Goal: Transaction & Acquisition: Purchase product/service

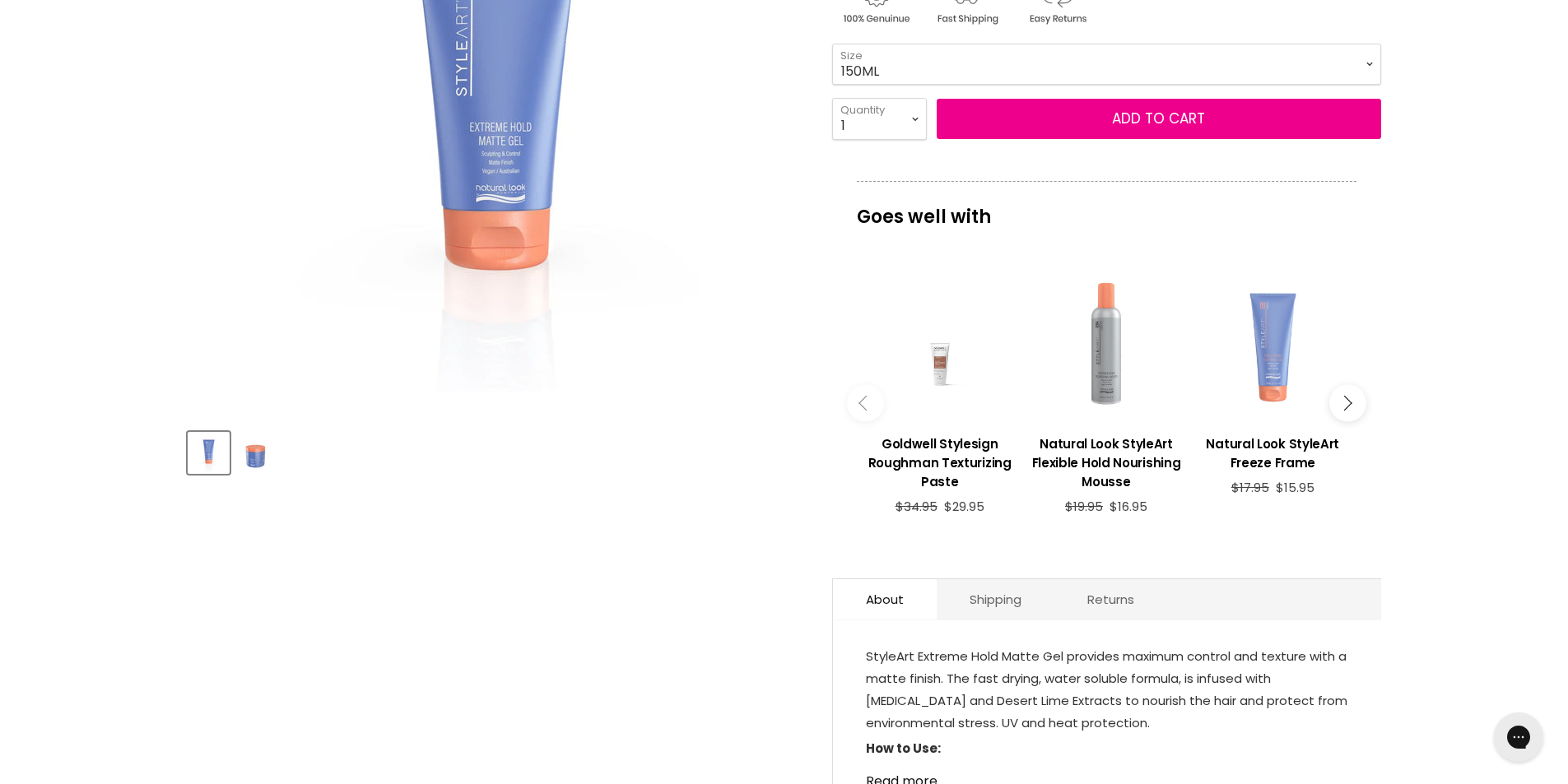
scroll to position [540, 0]
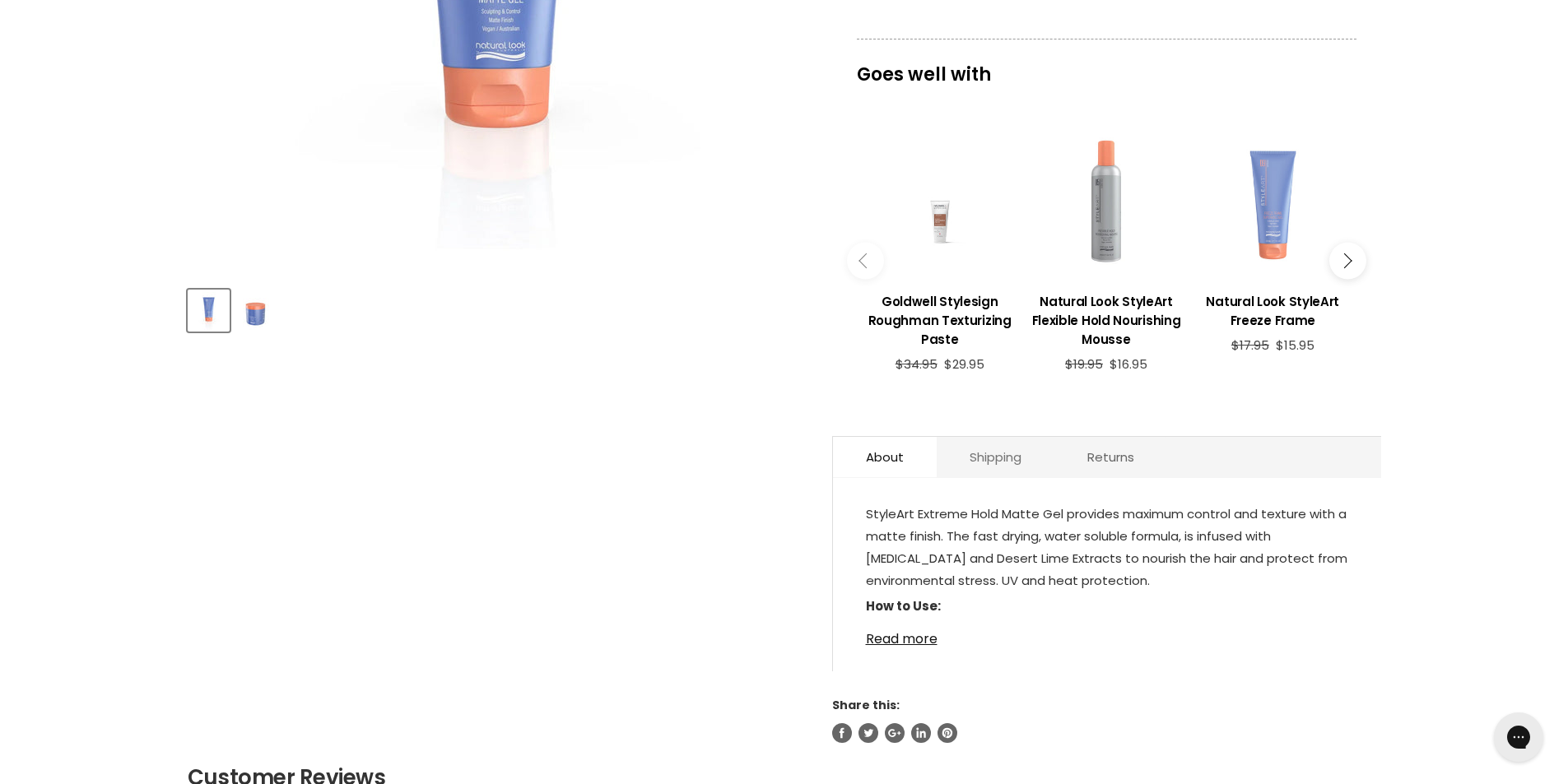
click at [991, 437] on link "Shipping" at bounding box center [996, 457] width 118 height 40
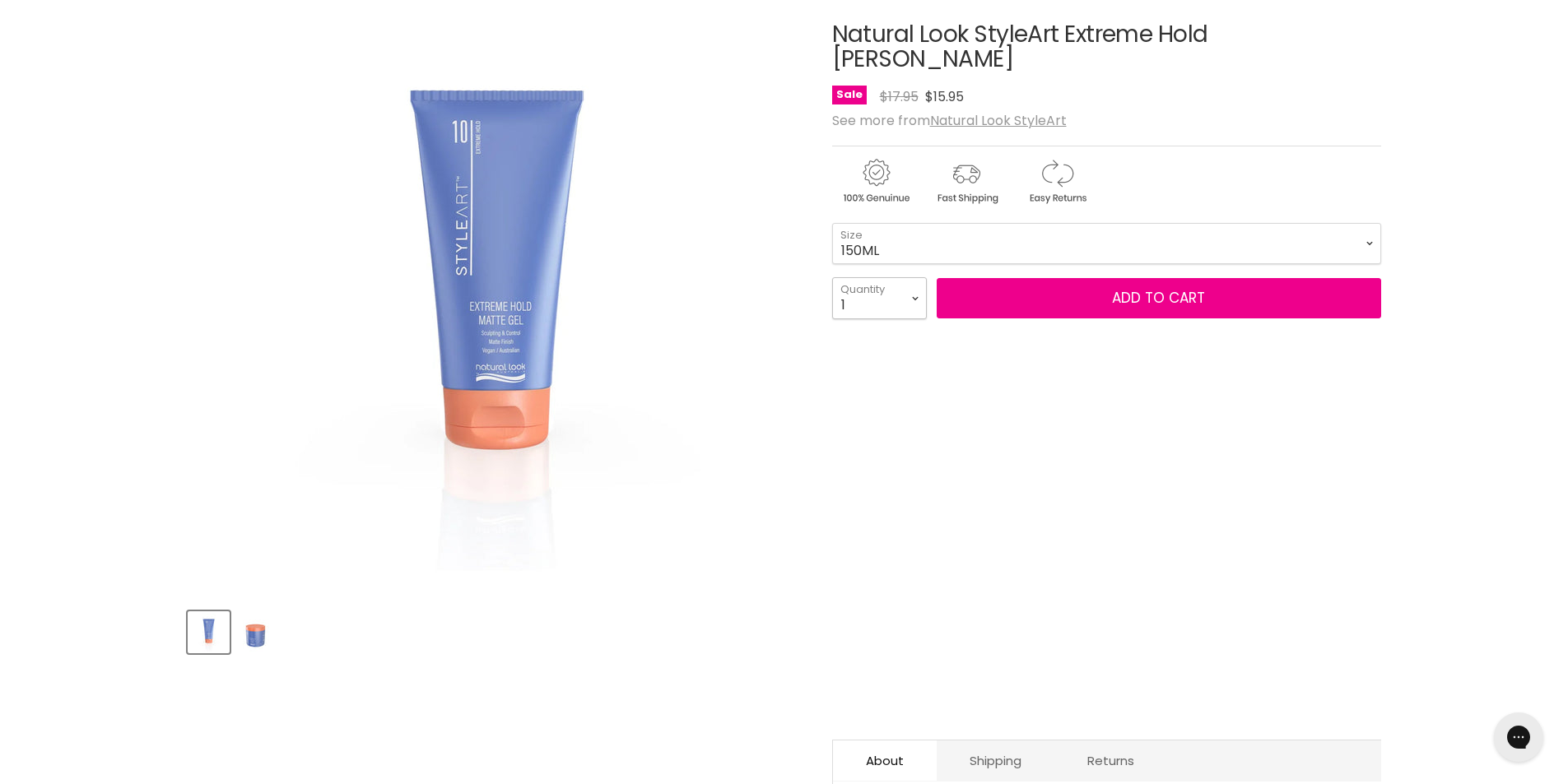
click at [879, 277] on select "1 2 3 4 5 6 7 8 9 10+" at bounding box center [880, 297] width 94 height 41
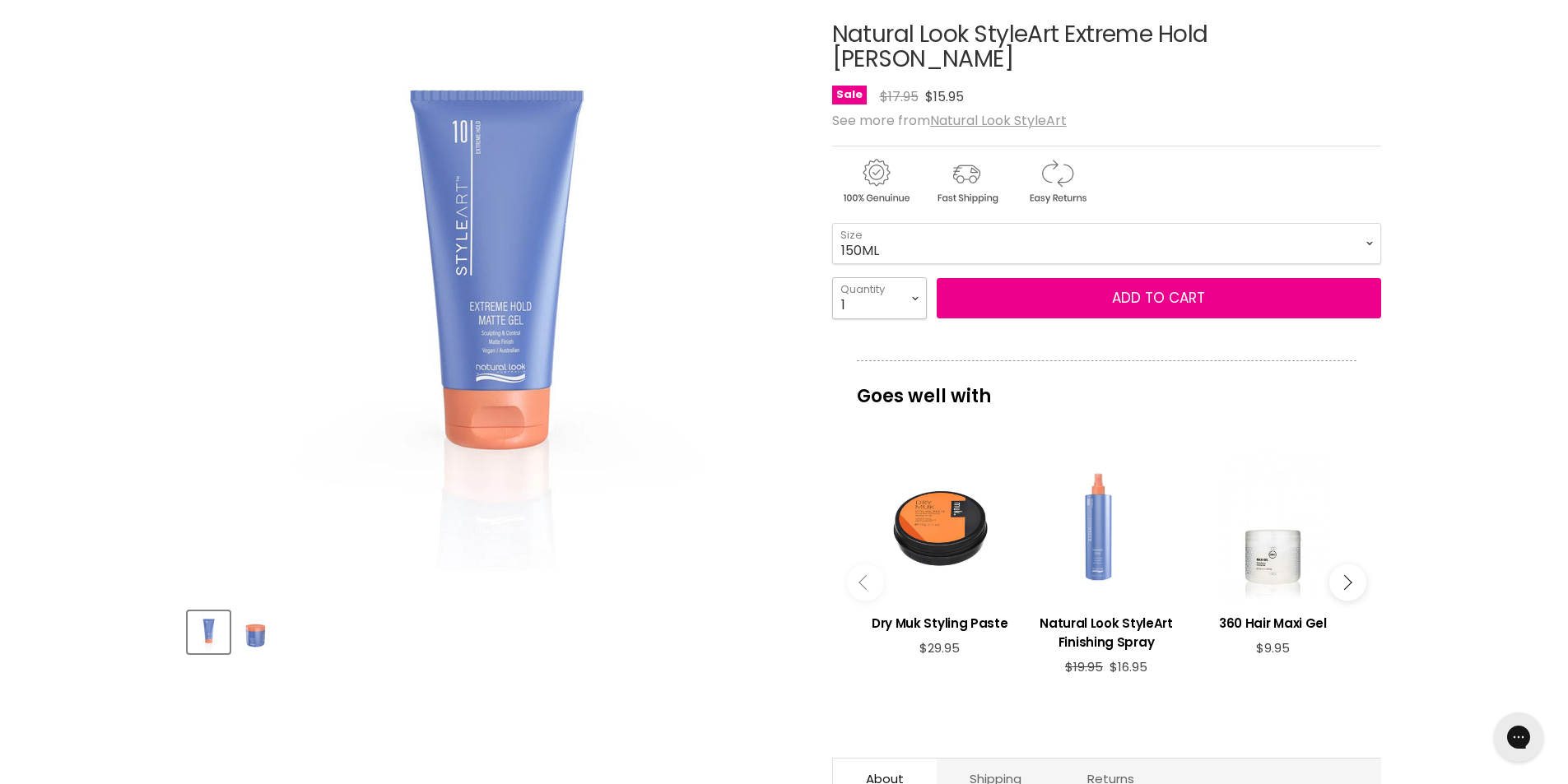
select select "10+"
click at [832, 277] on select "1 2 3 4 5 6 7 8 9 10+" at bounding box center [880, 297] width 94 height 41
type input "10"
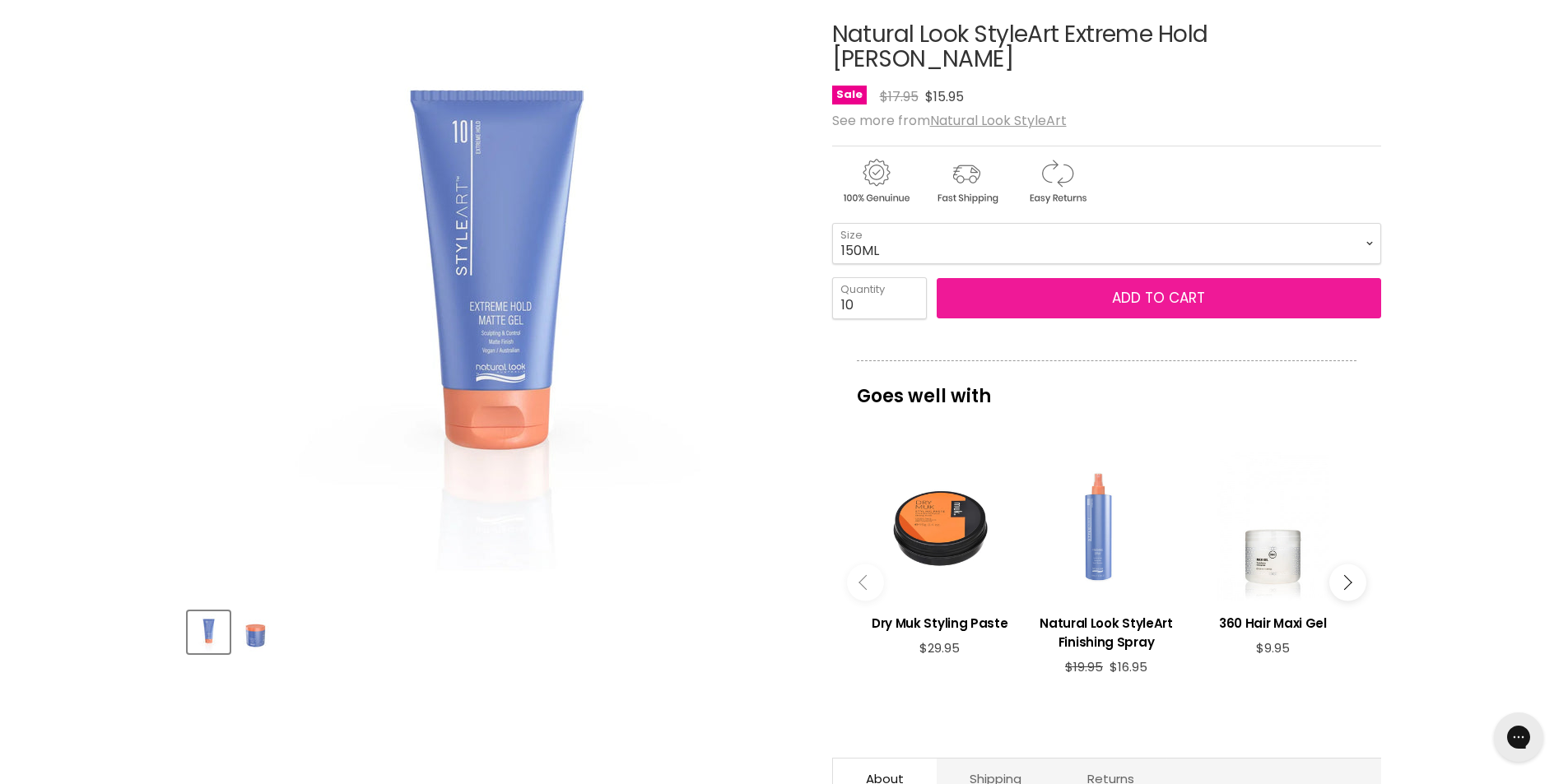
click at [1039, 279] on button "Add to cart" at bounding box center [1159, 298] width 445 height 41
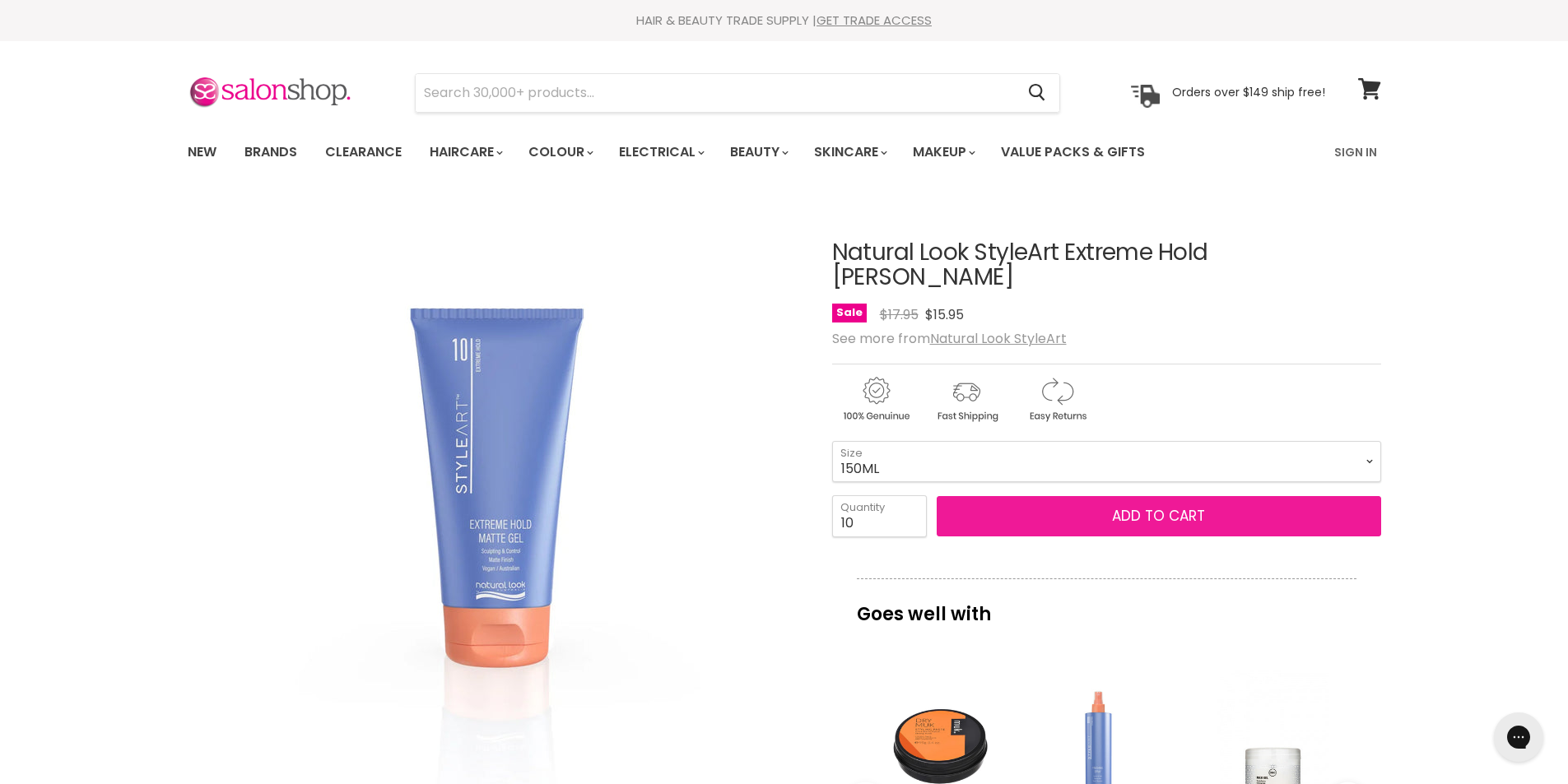
click at [1168, 506] on span "Add to cart" at bounding box center [1159, 515] width 93 height 19
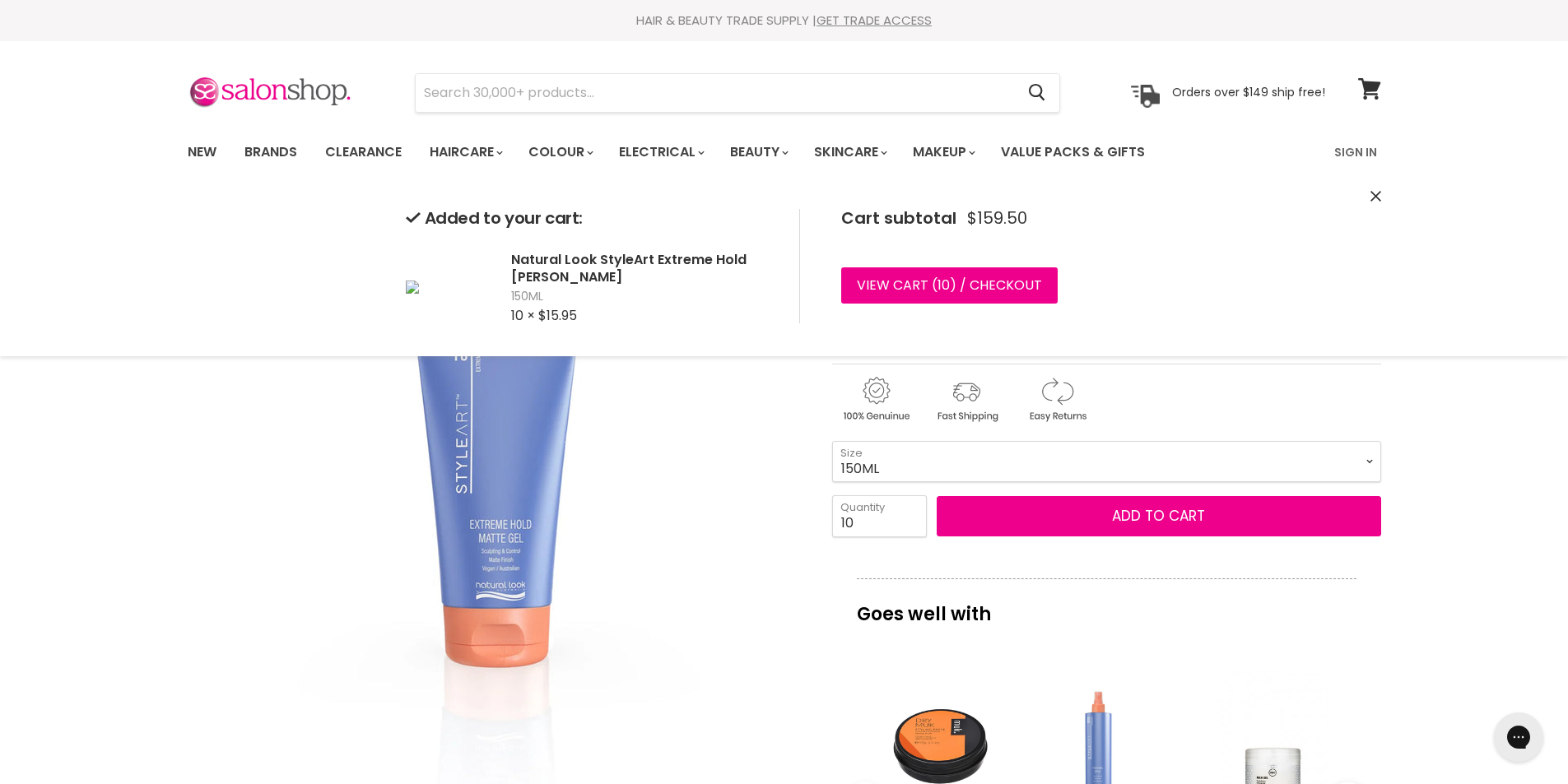
click at [1371, 198] on icon "Close" at bounding box center [1376, 196] width 11 height 11
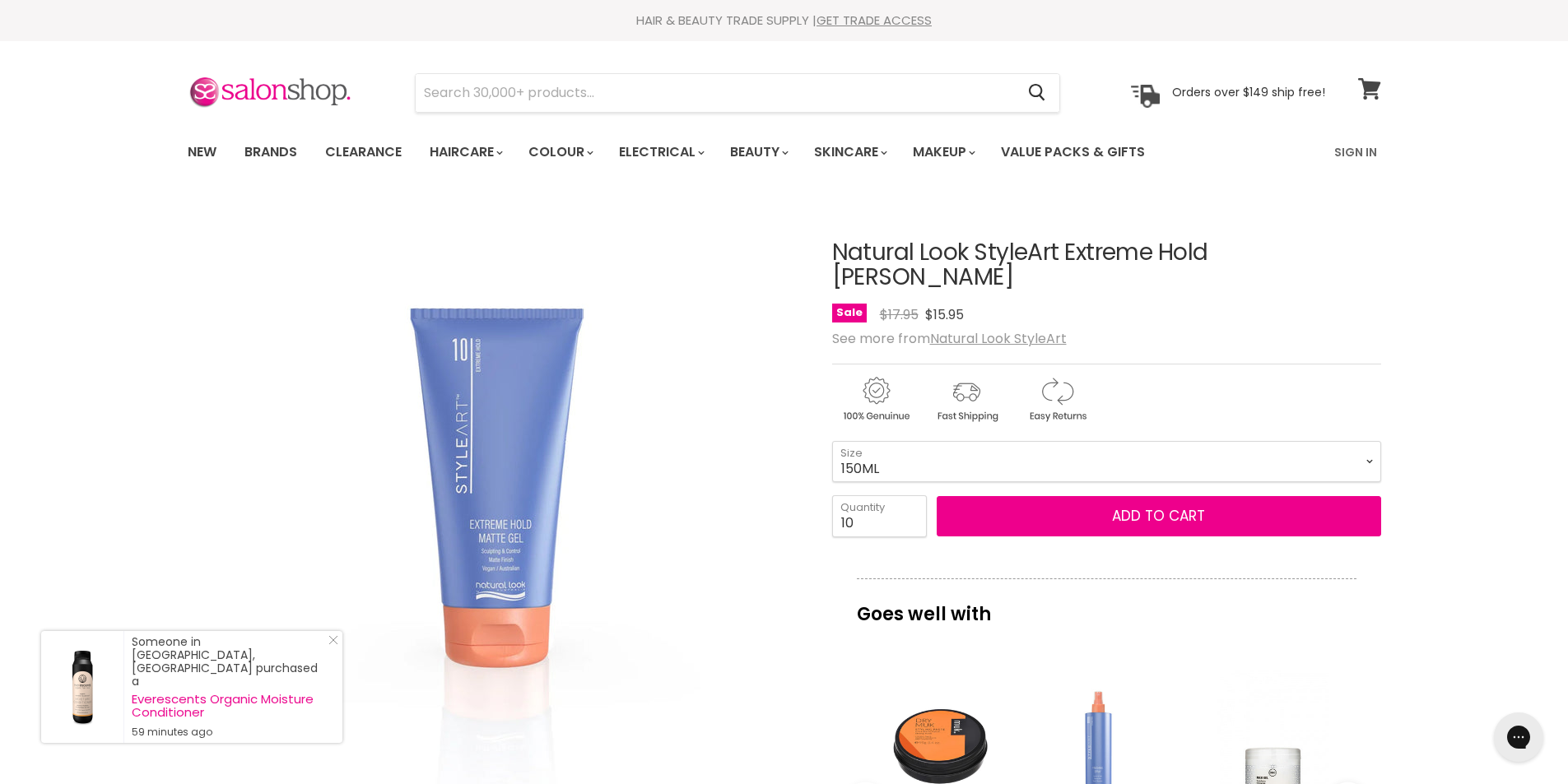
click at [1372, 83] on span at bounding box center [1380, 78] width 18 height 18
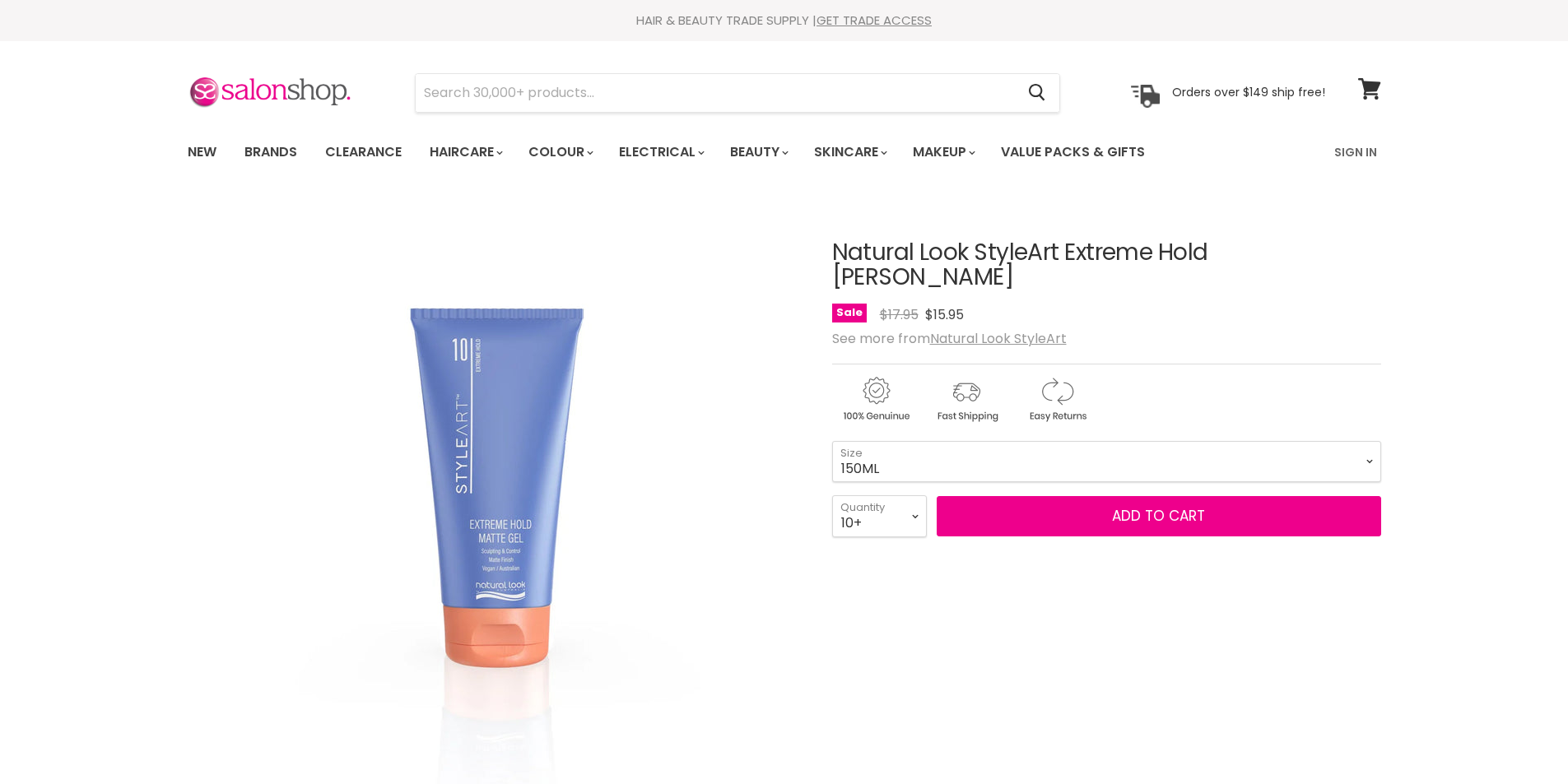
select select "10+"
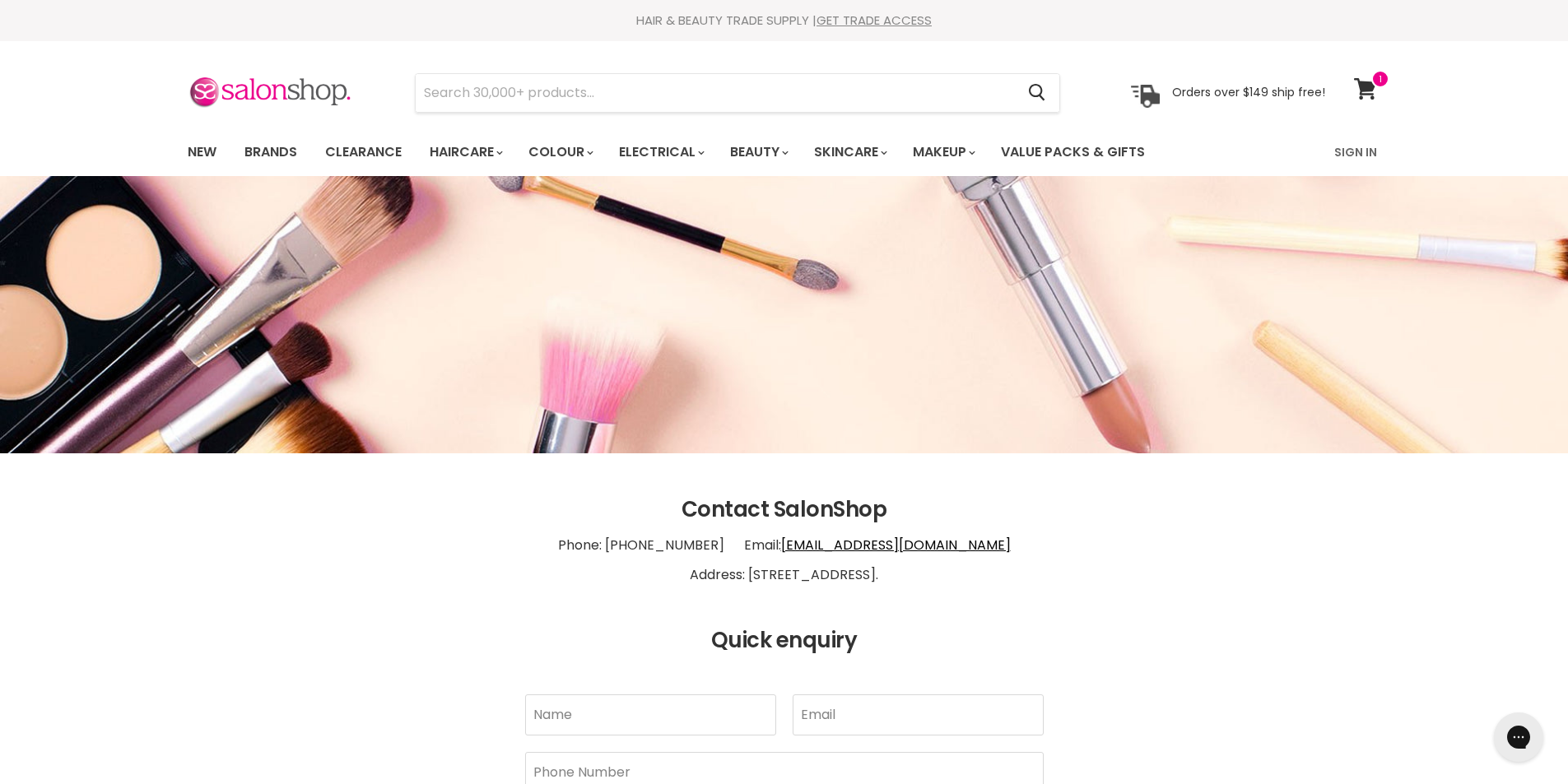
drag, startPoint x: 894, startPoint y: 572, endPoint x: 721, endPoint y: 571, distance: 173.0
click at [721, 571] on p "Phone: 1300 658 563 Email: info@salonshoponline.com.au Address: 1/21 Trinder Av…" at bounding box center [784, 560] width 1194 height 76
copy p "Trinder Ave Maroochydore"
drag, startPoint x: 96, startPoint y: 51, endPoint x: 67, endPoint y: 40, distance: 31.0
click at [96, 51] on div "Menu Cancel" at bounding box center [784, 109] width 1568 height 135
